Goal: Task Accomplishment & Management: Manage account settings

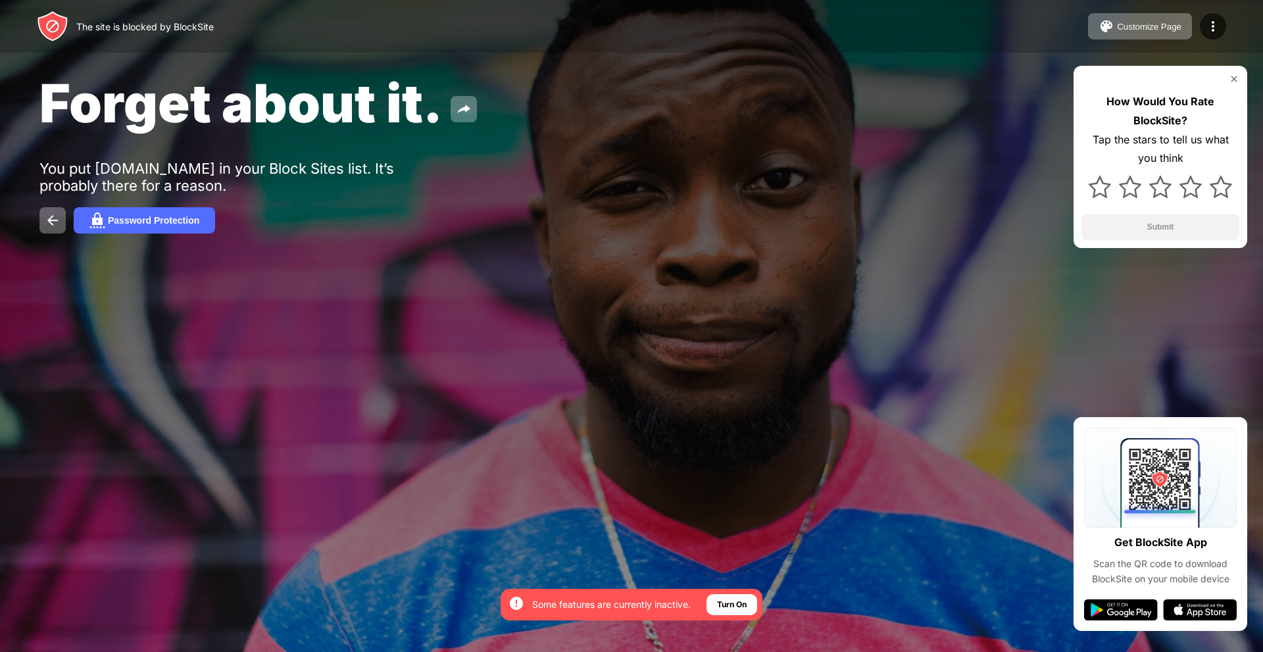
click at [1235, 80] on img at bounding box center [1234, 79] width 11 height 11
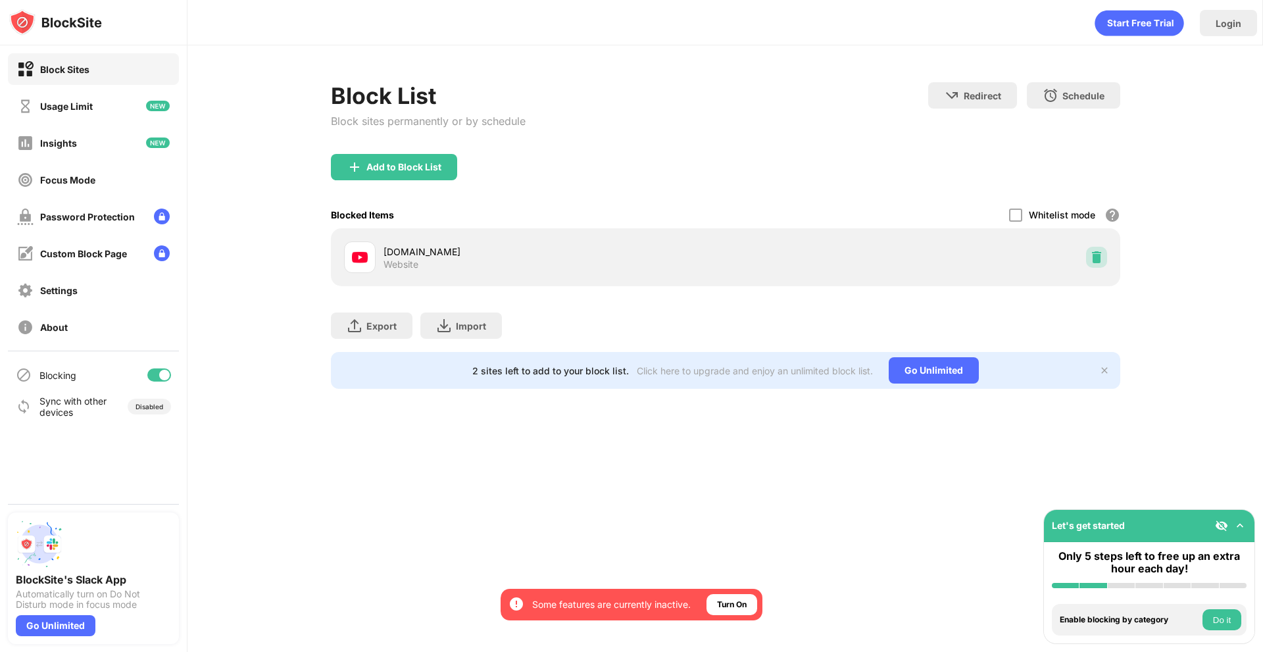
click at [1090, 261] on img at bounding box center [1096, 257] width 13 height 13
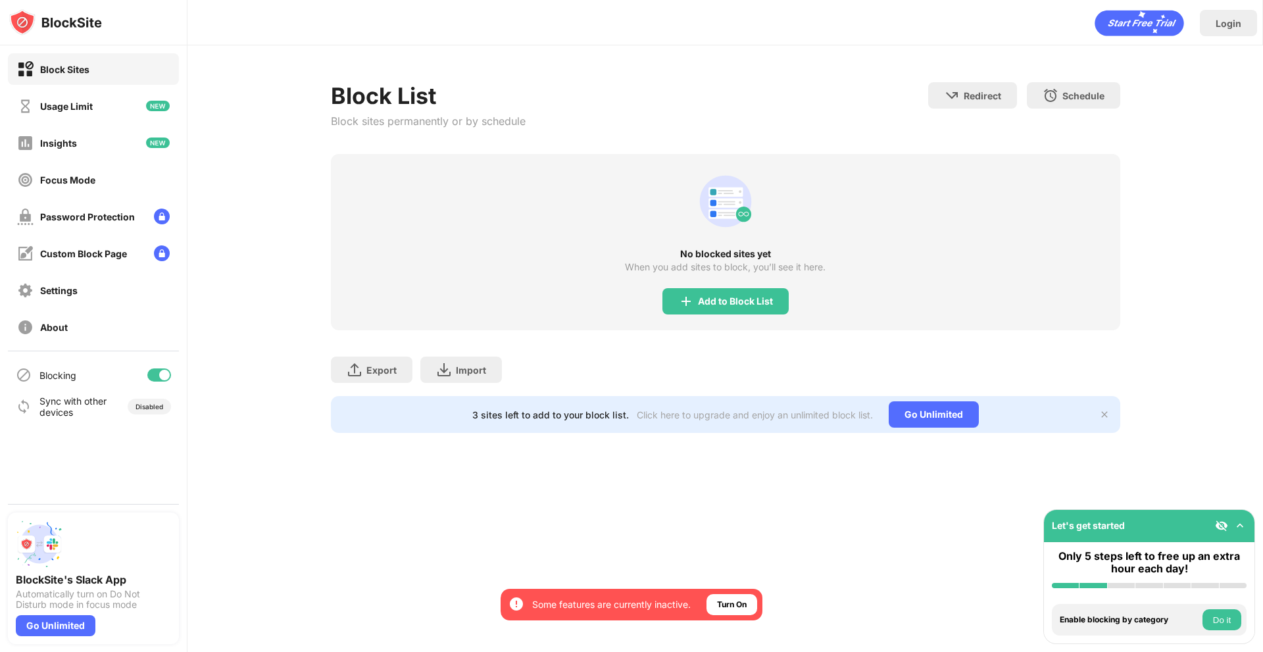
click at [772, 485] on div "Login Block List Block sites permanently or by schedule Redirect Choose a site …" at bounding box center [726, 326] width 1076 height 652
